Goal: Transaction & Acquisition: Purchase product/service

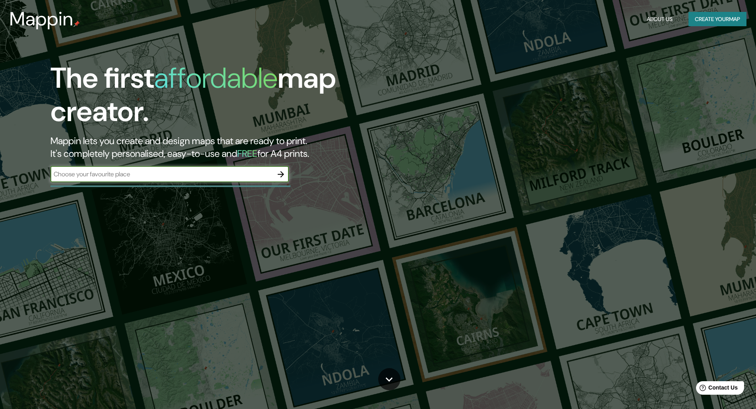
click at [236, 174] on input "text" at bounding box center [161, 174] width 222 height 9
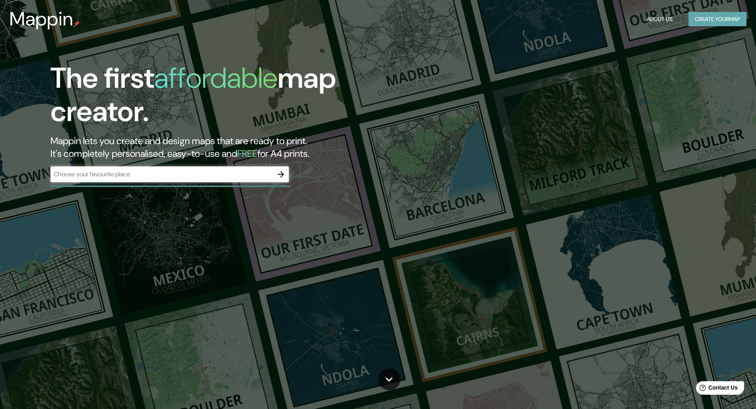
click at [705, 15] on button "Create your map" at bounding box center [718, 19] width 58 height 15
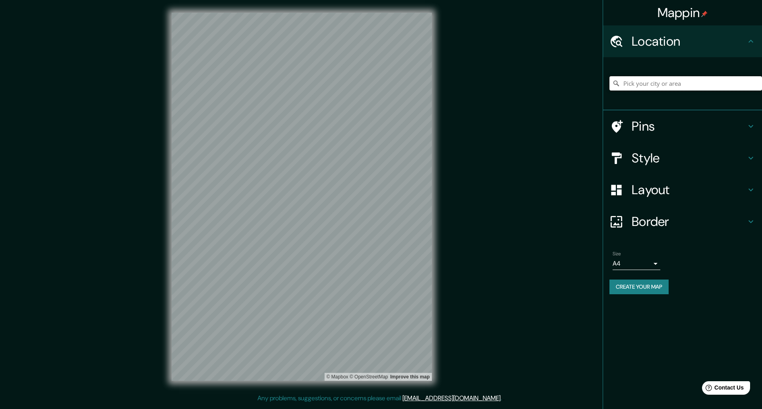
click at [633, 82] on input "Pick your city or area" at bounding box center [685, 83] width 153 height 14
type input "b"
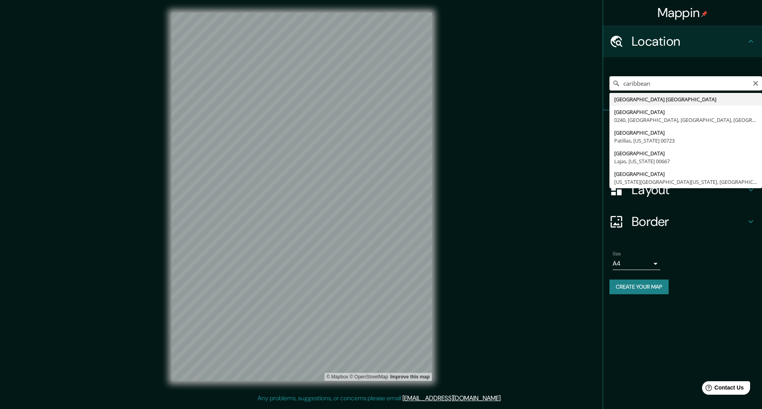
type input "[GEOGRAPHIC_DATA] [GEOGRAPHIC_DATA]"
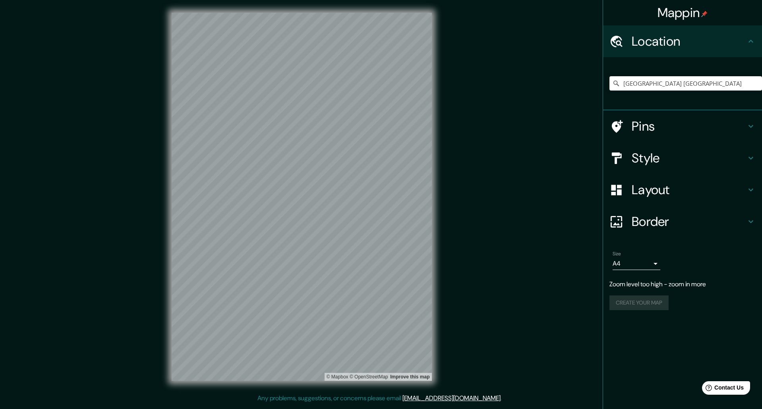
click at [632, 265] on body "Mappin Location [GEOGRAPHIC_DATA] [GEOGRAPHIC_DATA] Pins Style Layout Border Ch…" at bounding box center [381, 204] width 762 height 409
click at [677, 242] on div at bounding box center [381, 204] width 762 height 409
click at [641, 265] on body "Mappin Location [GEOGRAPHIC_DATA] [GEOGRAPHIC_DATA] Pins Style Layout Border Ch…" at bounding box center [381, 204] width 762 height 409
click at [639, 292] on li "A3" at bounding box center [637, 295] width 48 height 14
type input "a4"
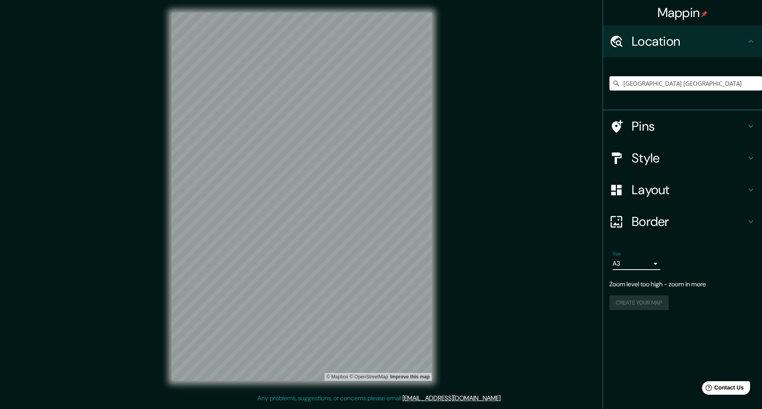
click at [654, 186] on h4 "Layout" at bounding box center [689, 190] width 114 height 16
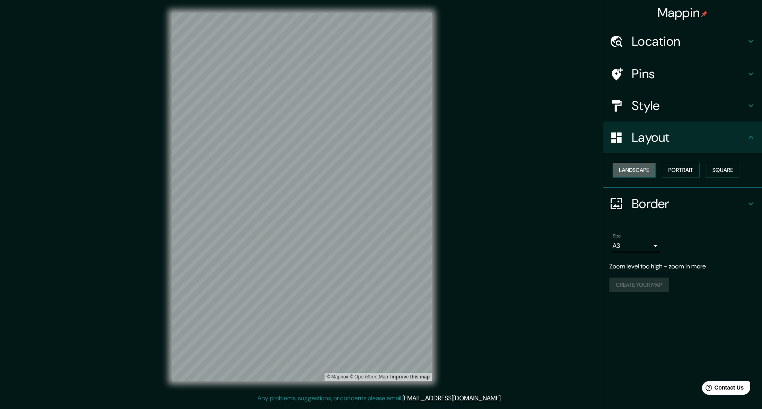
click at [638, 166] on button "Landscape" at bounding box center [634, 170] width 43 height 15
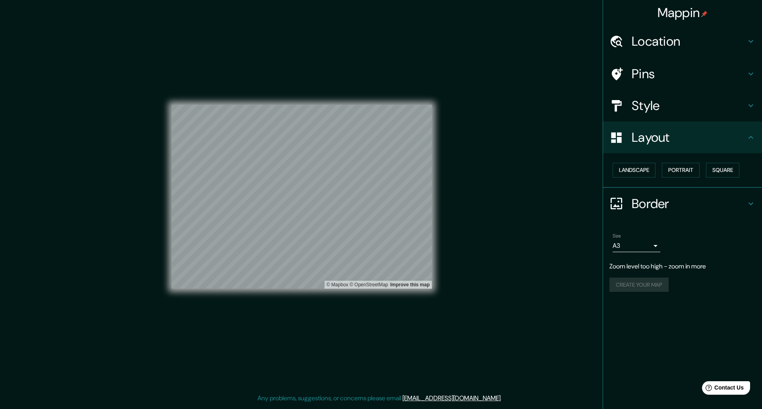
click at [702, 32] on div "Location" at bounding box center [682, 41] width 159 height 32
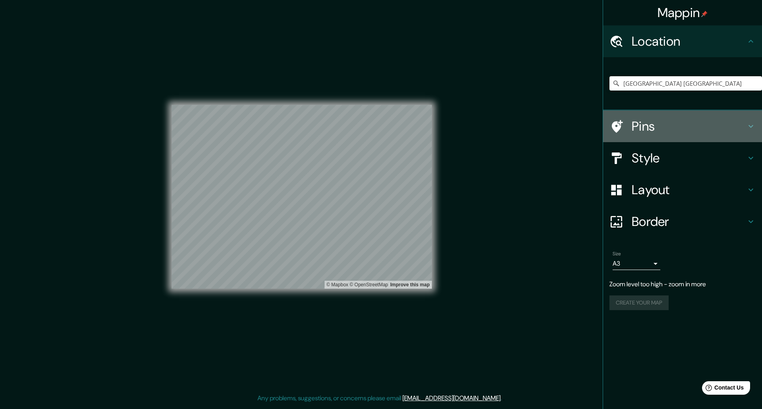
click at [658, 133] on h4 "Pins" at bounding box center [689, 126] width 114 height 16
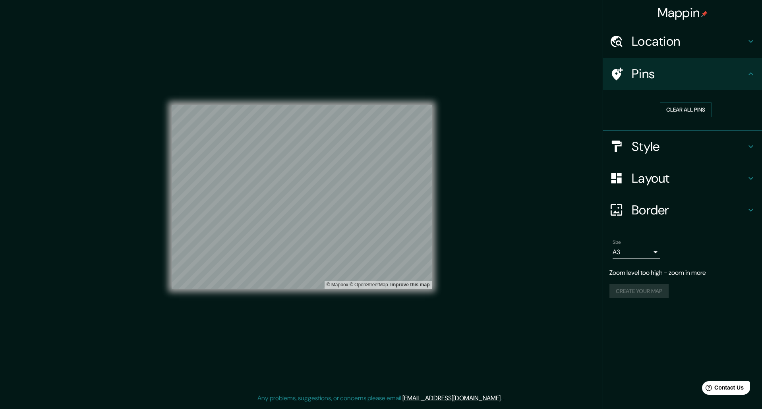
click at [642, 152] on h4 "Style" at bounding box center [689, 147] width 114 height 16
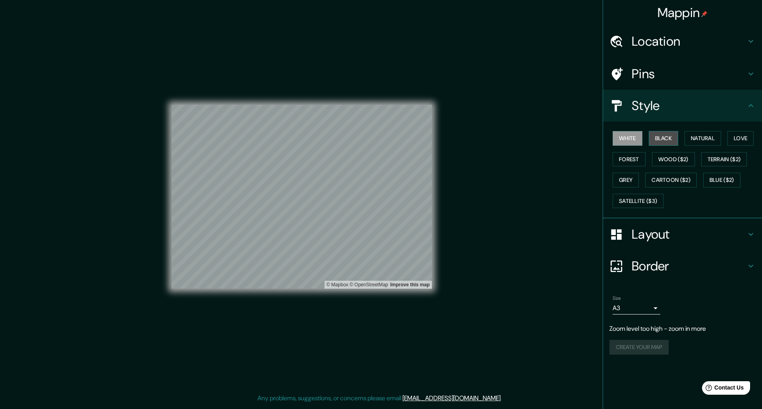
click at [664, 140] on button "Black" at bounding box center [664, 138] width 30 height 15
click at [705, 142] on button "Natural" at bounding box center [703, 138] width 37 height 15
click at [744, 138] on button "Love" at bounding box center [740, 138] width 26 height 15
click at [623, 163] on button "Forest" at bounding box center [629, 159] width 33 height 15
click at [633, 175] on button "Grey" at bounding box center [626, 180] width 26 height 15
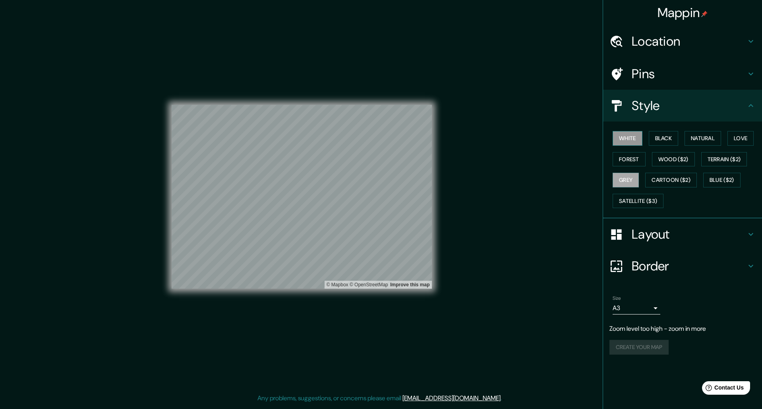
click at [631, 142] on button "White" at bounding box center [628, 138] width 30 height 15
click at [665, 140] on button "Black" at bounding box center [664, 138] width 30 height 15
click at [638, 140] on button "White" at bounding box center [628, 138] width 30 height 15
click at [636, 230] on h4 "Layout" at bounding box center [689, 234] width 114 height 16
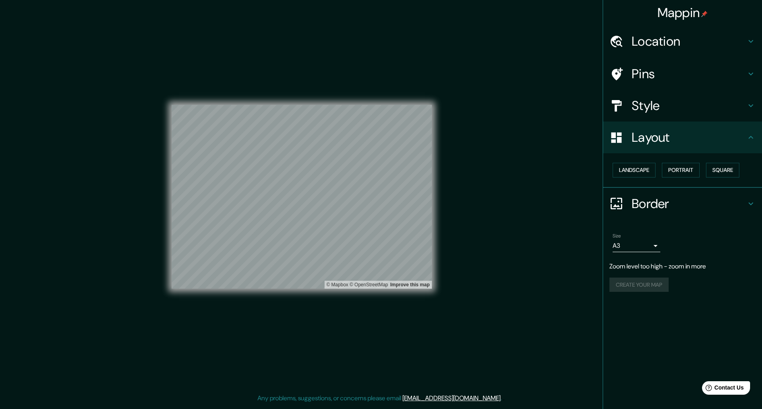
click at [636, 203] on h4 "Border" at bounding box center [689, 204] width 114 height 16
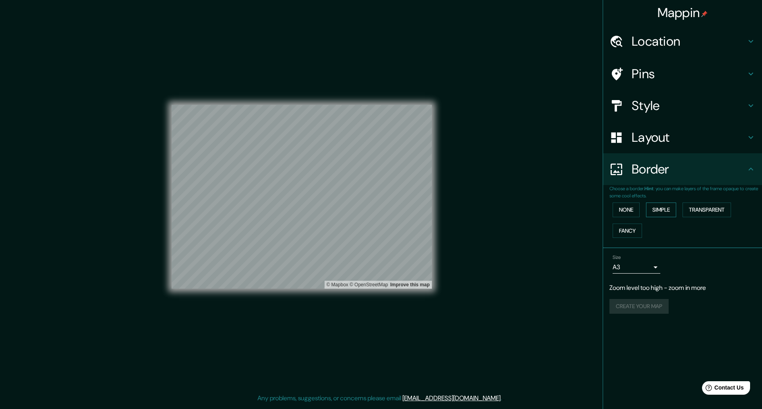
click at [659, 208] on button "Simple" at bounding box center [661, 210] width 30 height 15
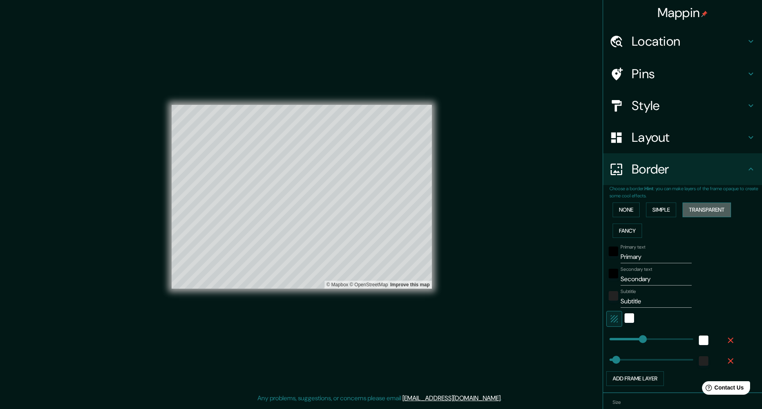
click at [701, 209] on button "Transparent" at bounding box center [707, 210] width 48 height 15
click at [627, 228] on button "Fancy" at bounding box center [627, 231] width 29 height 15
click at [624, 213] on button "None" at bounding box center [626, 210] width 27 height 15
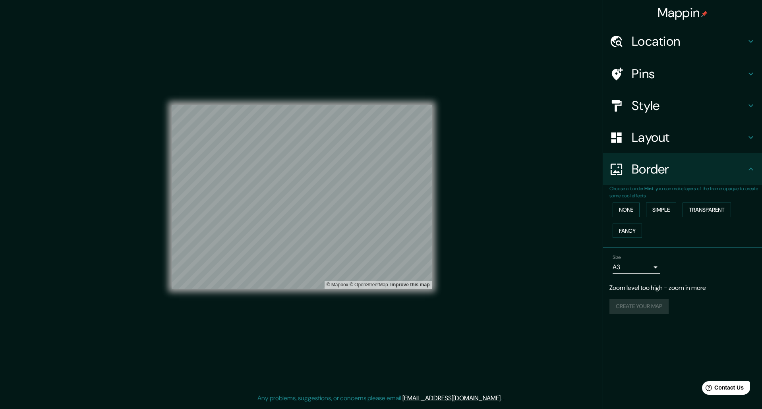
click at [644, 68] on h4 "Pins" at bounding box center [689, 74] width 114 height 16
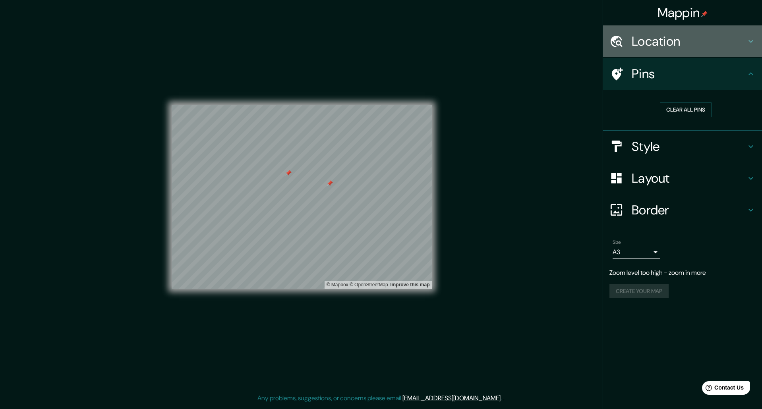
click at [652, 37] on h4 "Location" at bounding box center [689, 41] width 114 height 16
